Goal: Task Accomplishment & Management: Manage account settings

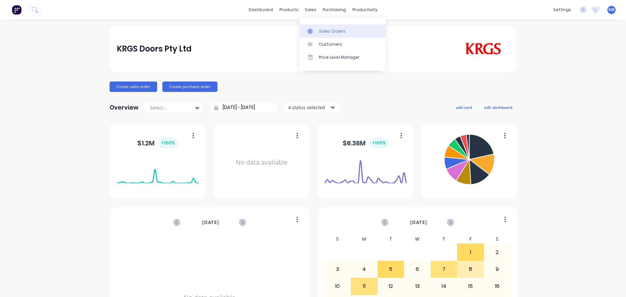
click at [321, 30] on div "Sales Orders" at bounding box center [332, 31] width 27 height 6
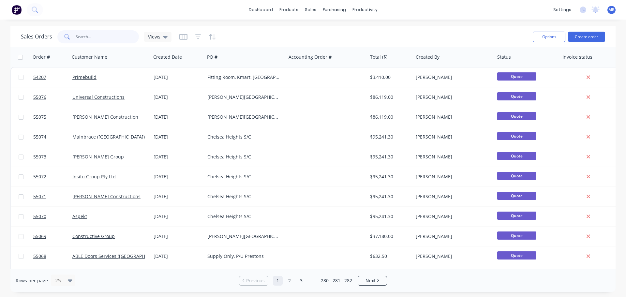
click at [105, 38] on input "text" at bounding box center [108, 36] width 64 height 13
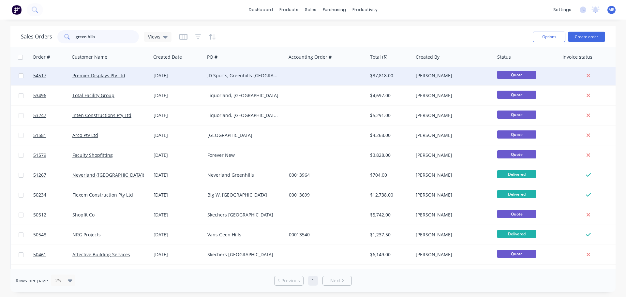
scroll to position [48, 0]
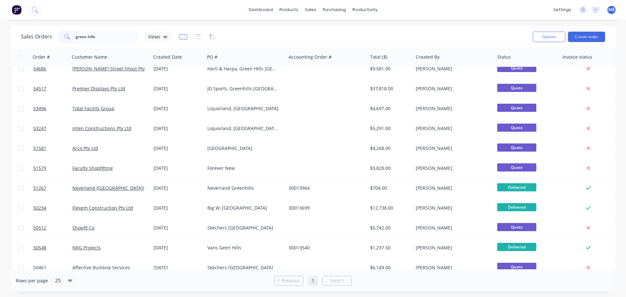
click at [72, 35] on span at bounding box center [66, 36] width 18 height 13
click at [73, 37] on span at bounding box center [66, 36] width 18 height 13
click at [104, 40] on input "green hills" at bounding box center [108, 36] width 64 height 13
type input "g"
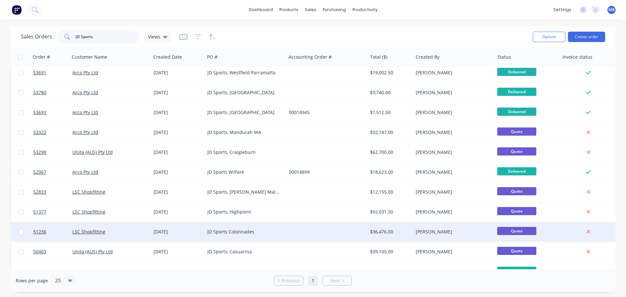
scroll to position [0, 0]
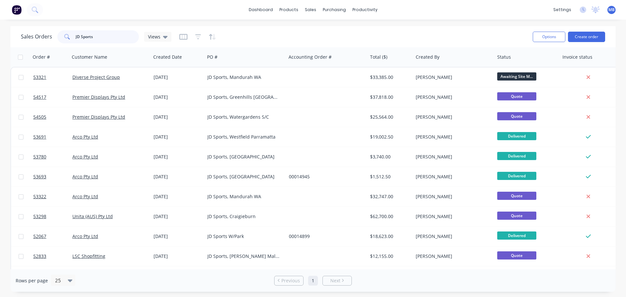
drag, startPoint x: 95, startPoint y: 40, endPoint x: 49, endPoint y: 33, distance: 46.6
click at [49, 33] on div "Sales Orders JD Sports Views" at bounding box center [96, 36] width 151 height 13
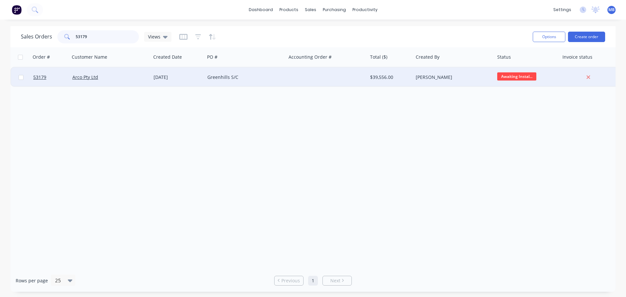
type input "53179"
click at [440, 75] on div "[PERSON_NAME]" at bounding box center [452, 77] width 72 height 7
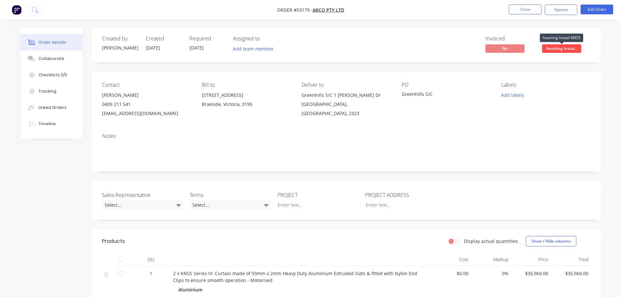
click at [568, 49] on span "Awaiting Instal..." at bounding box center [561, 48] width 39 height 8
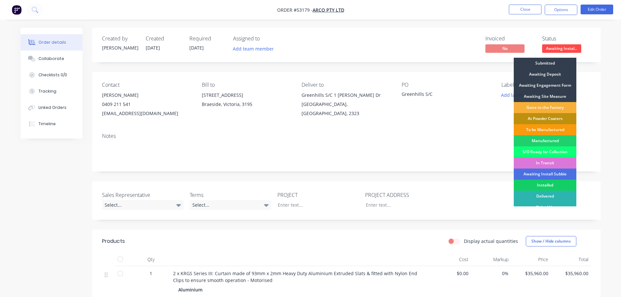
click at [553, 185] on div "Installed" at bounding box center [545, 185] width 63 height 11
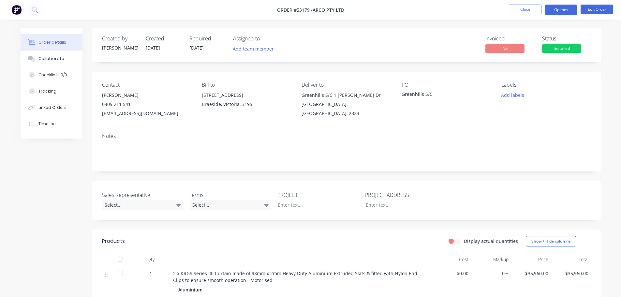
click at [558, 10] on button "Options" at bounding box center [561, 10] width 33 height 10
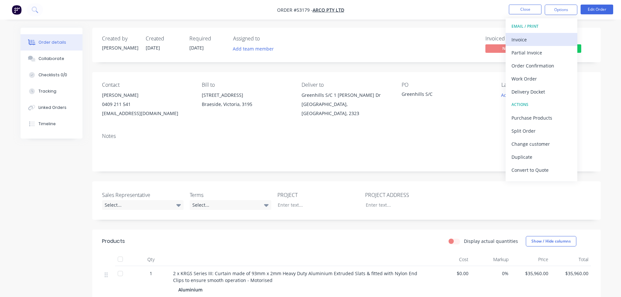
click at [520, 38] on div "Invoice" at bounding box center [542, 39] width 60 height 9
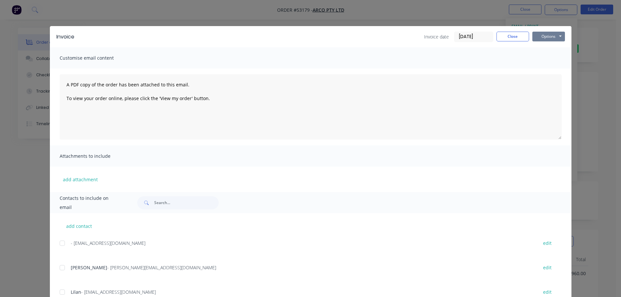
click at [543, 35] on button "Options" at bounding box center [549, 37] width 33 height 10
click at [545, 58] on button "Print" at bounding box center [554, 58] width 42 height 11
click at [512, 37] on button "Close" at bounding box center [513, 37] width 33 height 10
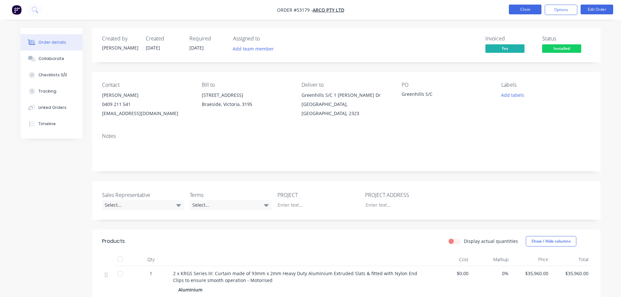
click at [533, 9] on button "Close" at bounding box center [525, 10] width 33 height 10
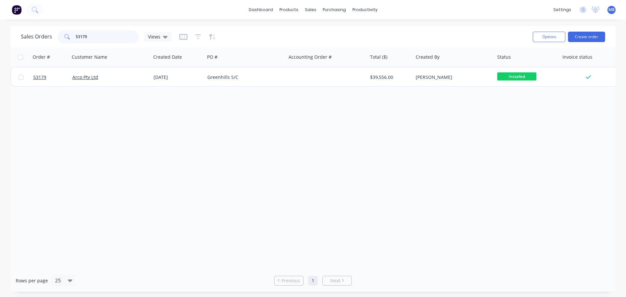
drag, startPoint x: 96, startPoint y: 38, endPoint x: 31, endPoint y: 29, distance: 65.3
click at [33, 30] on div "Sales Orders 53179 Views" at bounding box center [274, 37] width 507 height 16
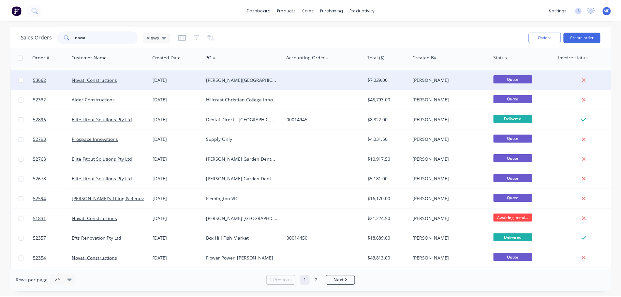
scroll to position [130, 0]
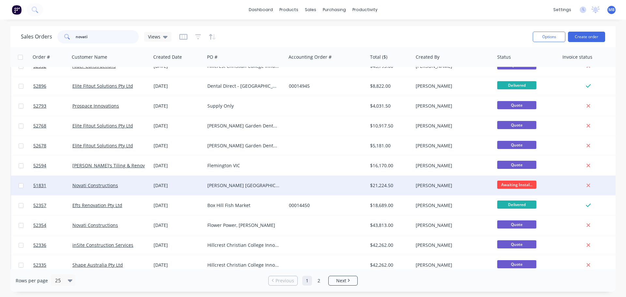
type input "novati"
click at [356, 187] on div at bounding box center [327, 186] width 82 height 20
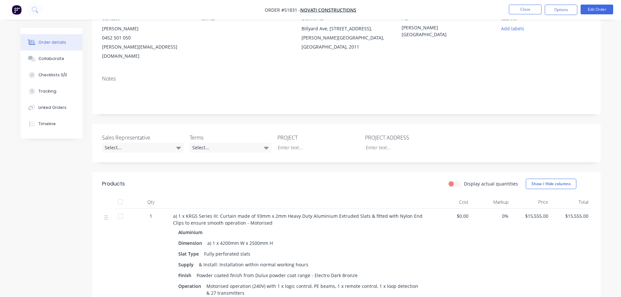
scroll to position [65, 0]
click at [588, 9] on button "Edit Order" at bounding box center [597, 10] width 33 height 10
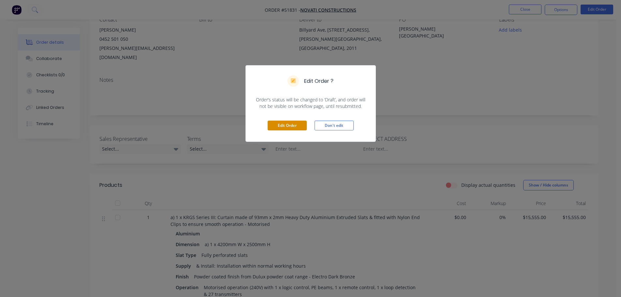
click at [278, 123] on button "Edit Order" at bounding box center [287, 126] width 39 height 10
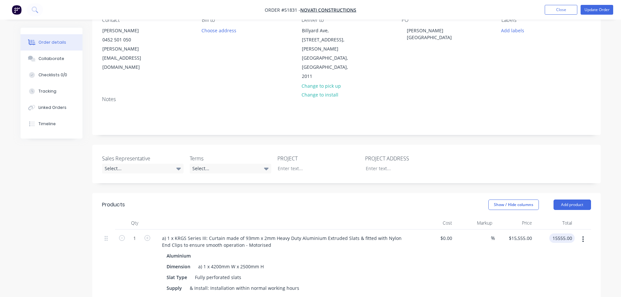
click at [562, 234] on input "15555.00" at bounding box center [563, 238] width 23 height 9
type input "00"
type input "0"
type input "$0.00"
click at [528, 234] on input "0" at bounding box center [522, 238] width 26 height 9
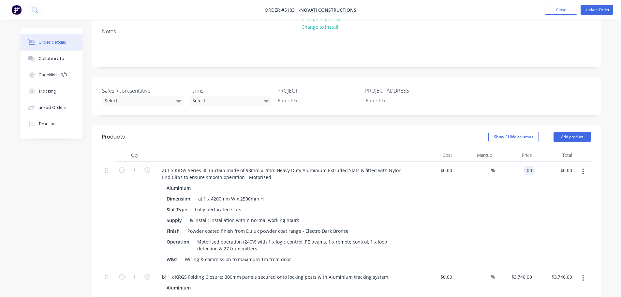
scroll to position [130, 0]
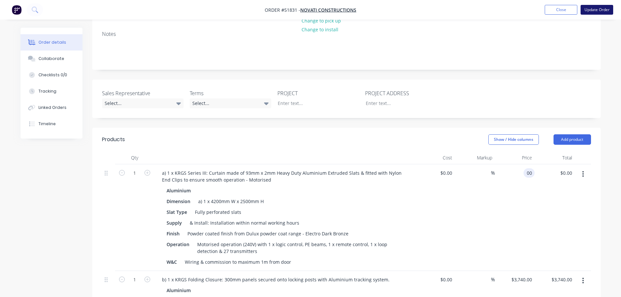
type input "$0.00"
click at [592, 12] on button "Update Order" at bounding box center [597, 10] width 33 height 10
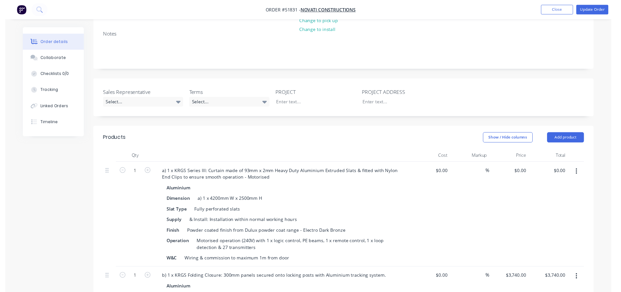
scroll to position [0, 0]
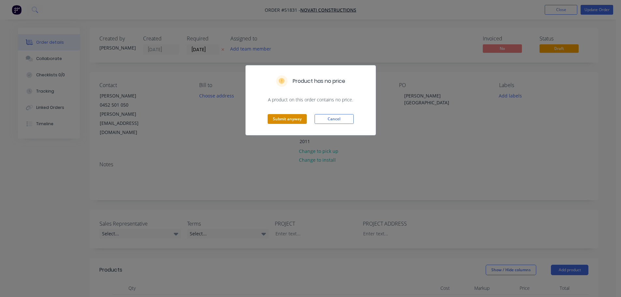
click at [300, 118] on button "Submit anyway" at bounding box center [287, 119] width 39 height 10
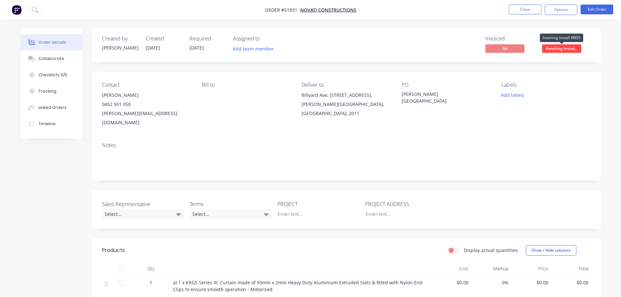
click at [557, 51] on span "Awaiting Instal..." at bounding box center [561, 48] width 39 height 8
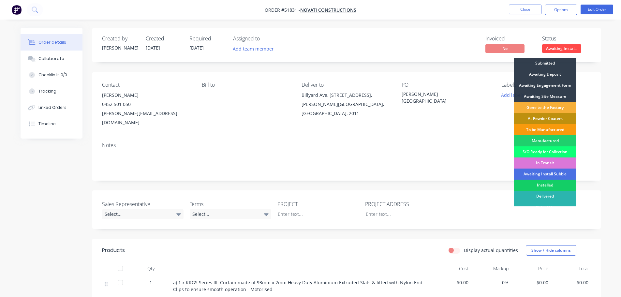
click at [544, 182] on div "Installed" at bounding box center [545, 185] width 63 height 11
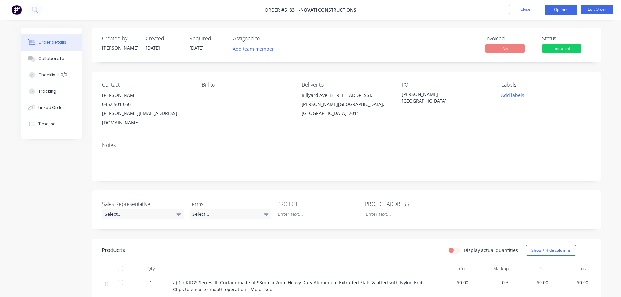
click at [556, 12] on button "Options" at bounding box center [561, 10] width 33 height 10
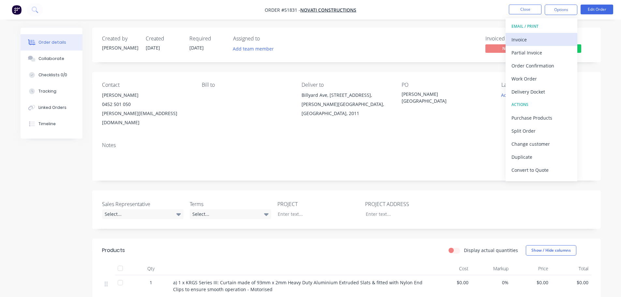
click at [511, 41] on button "Invoice" at bounding box center [542, 39] width 72 height 13
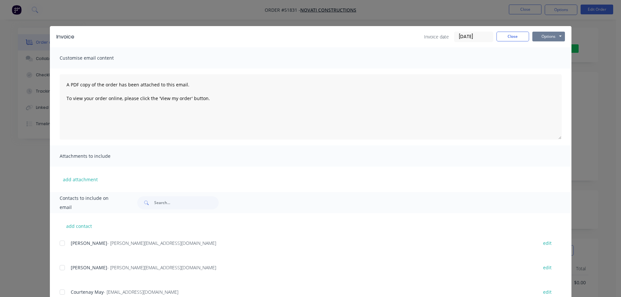
click at [542, 35] on button "Options" at bounding box center [549, 37] width 33 height 10
click at [538, 59] on button "Print" at bounding box center [554, 58] width 42 height 11
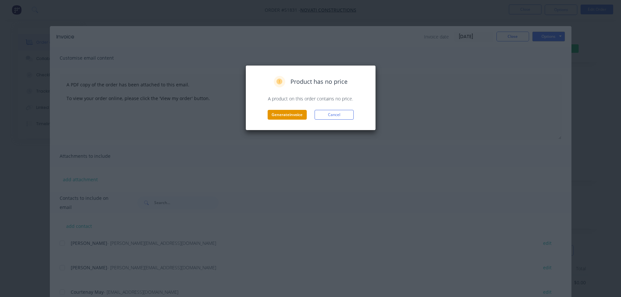
click at [301, 116] on button "Generate invoice" at bounding box center [287, 115] width 39 height 10
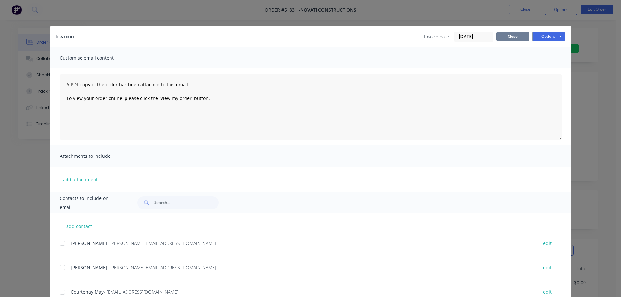
click at [517, 38] on button "Close" at bounding box center [513, 37] width 33 height 10
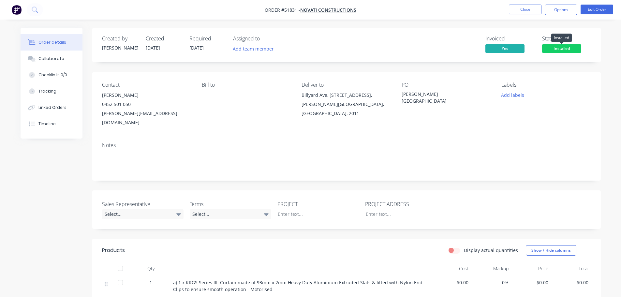
click at [559, 49] on span "Installed" at bounding box center [561, 48] width 39 height 8
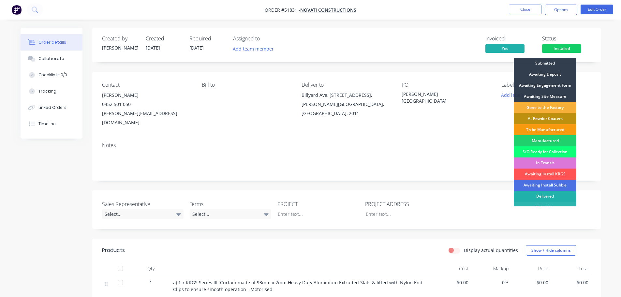
click at [547, 195] on div "Delivered" at bounding box center [545, 196] width 63 height 11
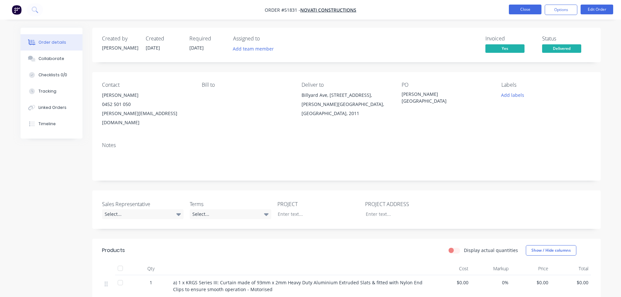
click at [522, 10] on button "Close" at bounding box center [525, 10] width 33 height 10
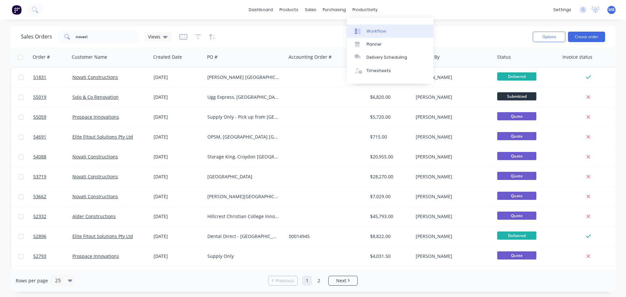
click at [372, 32] on div "Workflow" at bounding box center [377, 31] width 20 height 6
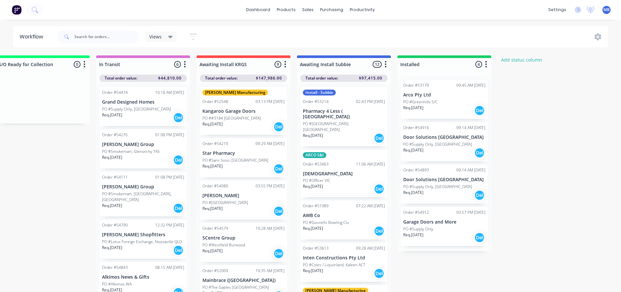
scroll to position [0, 845]
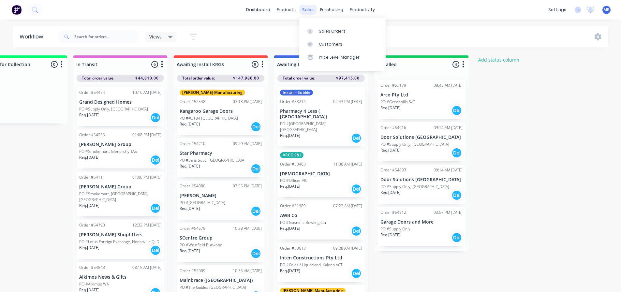
click at [311, 10] on div "sales" at bounding box center [308, 10] width 18 height 10
click at [317, 30] on link "Sales Orders" at bounding box center [342, 30] width 86 height 13
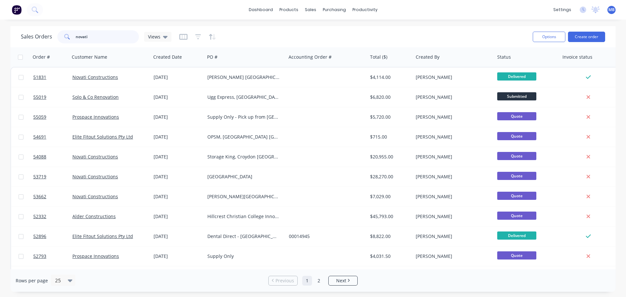
drag, startPoint x: 88, startPoint y: 36, endPoint x: 26, endPoint y: 32, distance: 62.8
click at [26, 32] on div "Sales Orders novati Views" at bounding box center [96, 36] width 151 height 13
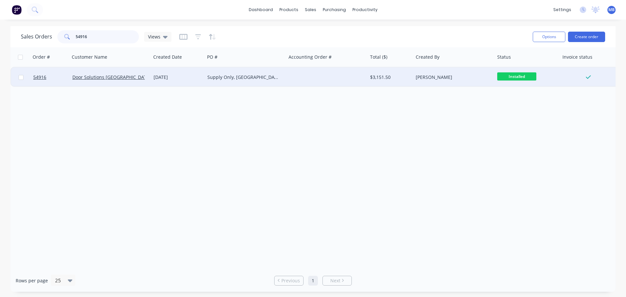
type input "54916"
click at [363, 79] on div at bounding box center [327, 78] width 82 height 20
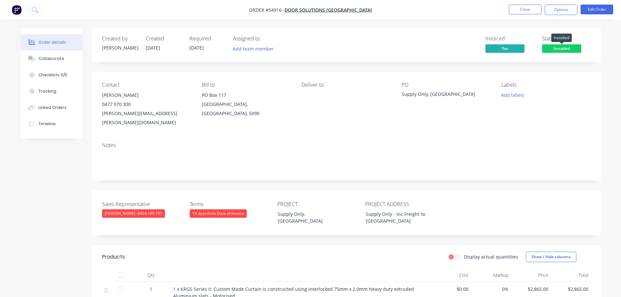
click at [559, 50] on span "Installed" at bounding box center [561, 48] width 39 height 8
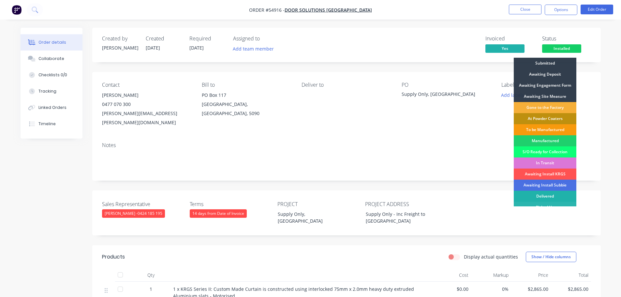
click at [548, 194] on div "Delivered" at bounding box center [545, 196] width 63 height 11
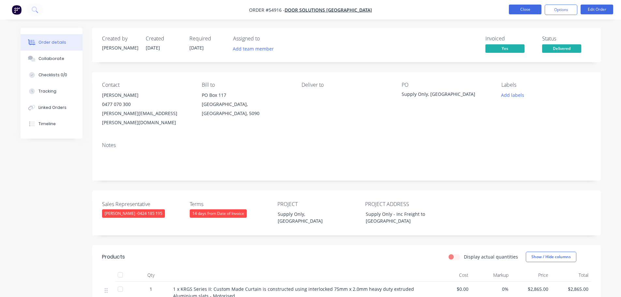
click at [527, 8] on button "Close" at bounding box center [525, 10] width 33 height 10
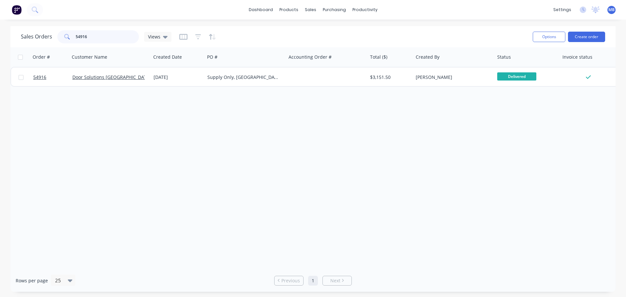
drag, startPoint x: 100, startPoint y: 39, endPoint x: 0, endPoint y: 18, distance: 102.2
click at [0, 23] on div "dashboard products sales purchasing productivity dashboard products Product Cat…" at bounding box center [313, 148] width 626 height 297
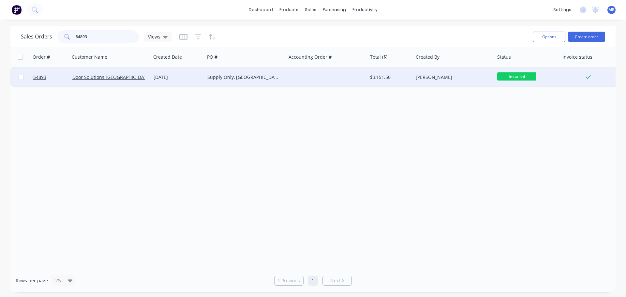
type input "54893"
click at [412, 74] on div "$3,151.50" at bounding box center [391, 78] width 46 height 20
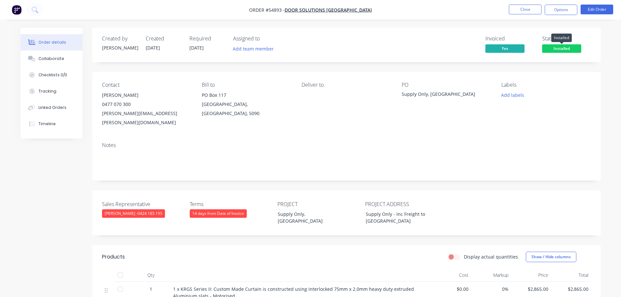
click at [568, 49] on span "Installed" at bounding box center [561, 48] width 39 height 8
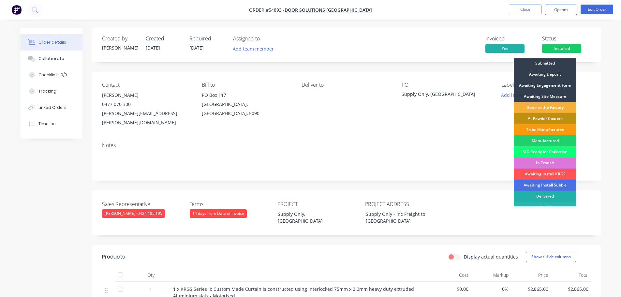
click at [548, 197] on div "Delivered" at bounding box center [545, 196] width 63 height 11
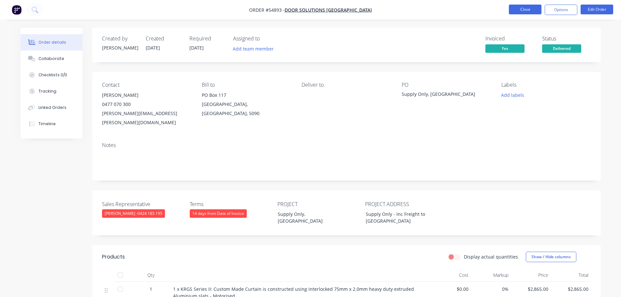
click at [525, 8] on button "Close" at bounding box center [525, 10] width 33 height 10
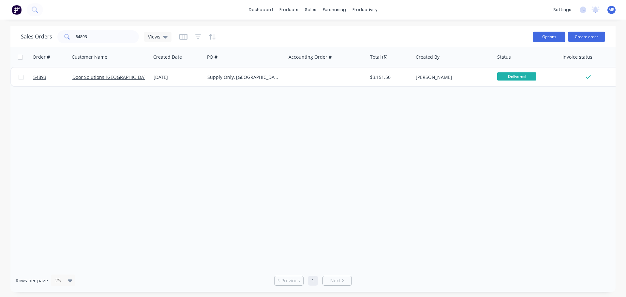
click at [550, 40] on button "Options" at bounding box center [549, 37] width 33 height 10
drag, startPoint x: 95, startPoint y: 43, endPoint x: 58, endPoint y: 40, distance: 36.9
click at [58, 40] on div "54893" at bounding box center [98, 36] width 82 height 13
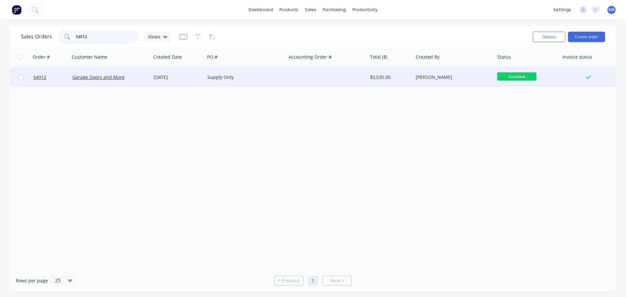
type input "54912"
click at [503, 76] on span "Installed" at bounding box center [516, 76] width 39 height 8
click at [398, 78] on div "$2,530.00" at bounding box center [389, 77] width 38 height 7
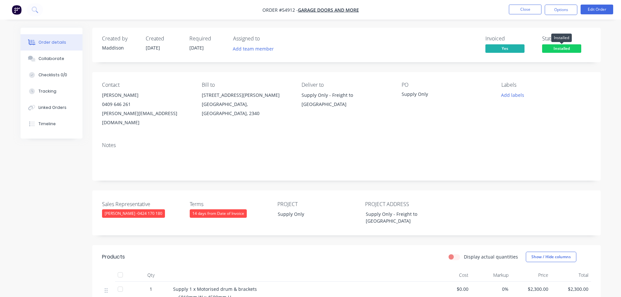
drag, startPoint x: 552, startPoint y: 46, endPoint x: 547, endPoint y: 54, distance: 8.6
click at [552, 48] on span "Installed" at bounding box center [561, 48] width 39 height 8
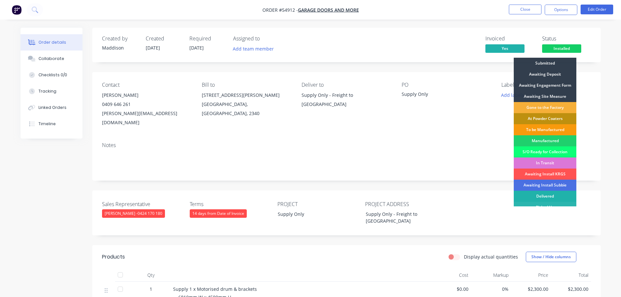
click at [526, 194] on div "Delivered" at bounding box center [545, 196] width 63 height 11
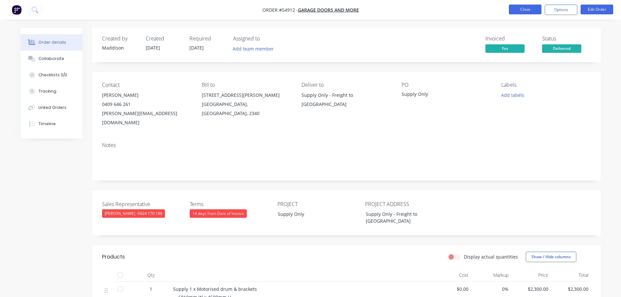
click at [527, 10] on button "Close" at bounding box center [525, 10] width 33 height 10
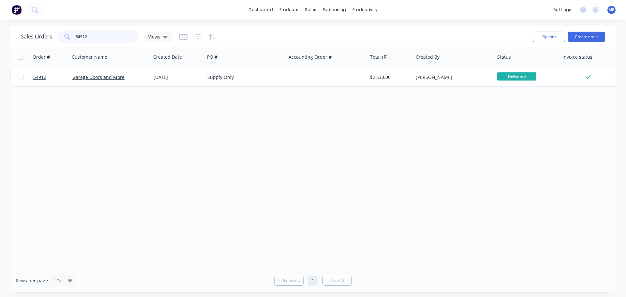
drag, startPoint x: 122, startPoint y: 40, endPoint x: 35, endPoint y: 25, distance: 88.4
click at [35, 25] on div "dashboard products sales purchasing productivity dashboard products Product Cat…" at bounding box center [313, 148] width 626 height 297
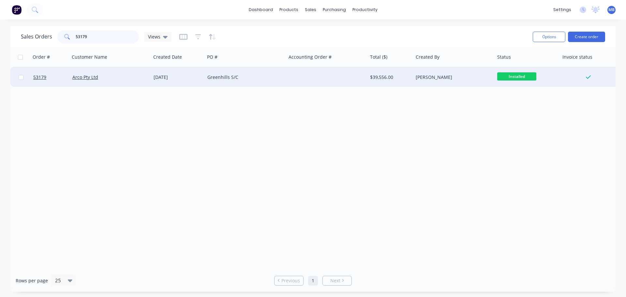
type input "53179"
click at [482, 77] on div "[PERSON_NAME]" at bounding box center [452, 77] width 72 height 7
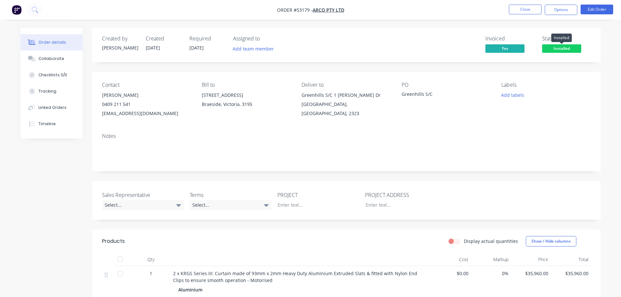
click at [568, 49] on span "Installed" at bounding box center [561, 48] width 39 height 8
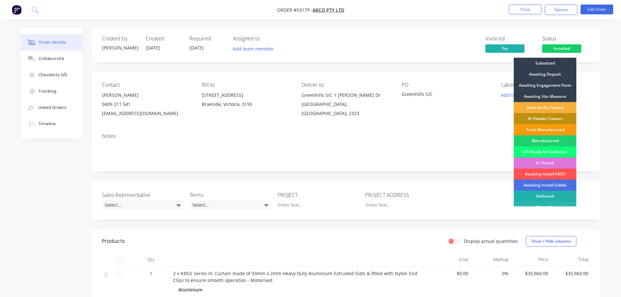
click at [553, 195] on div "Delivered" at bounding box center [545, 196] width 63 height 11
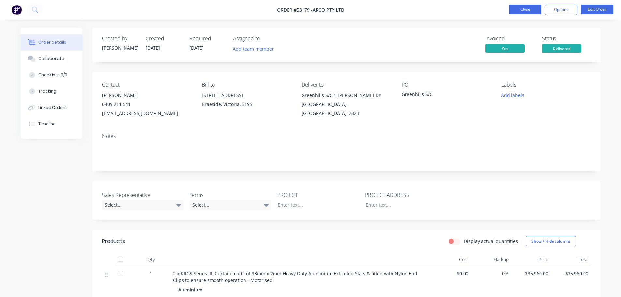
click at [524, 13] on button "Close" at bounding box center [525, 10] width 33 height 10
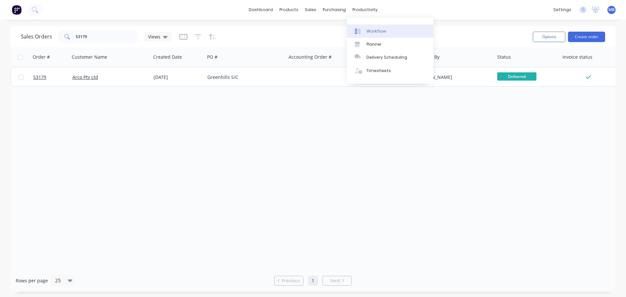
click at [374, 31] on div "Workflow" at bounding box center [377, 31] width 20 height 6
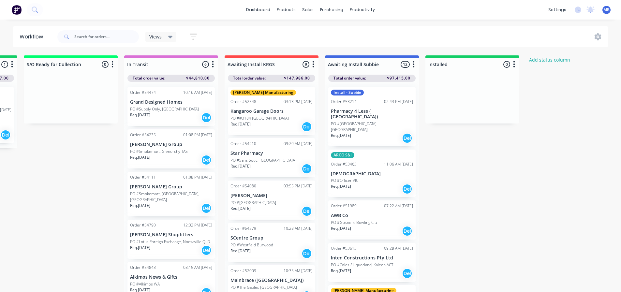
scroll to position [0, 795]
